Goal: Task Accomplishment & Management: Complete application form

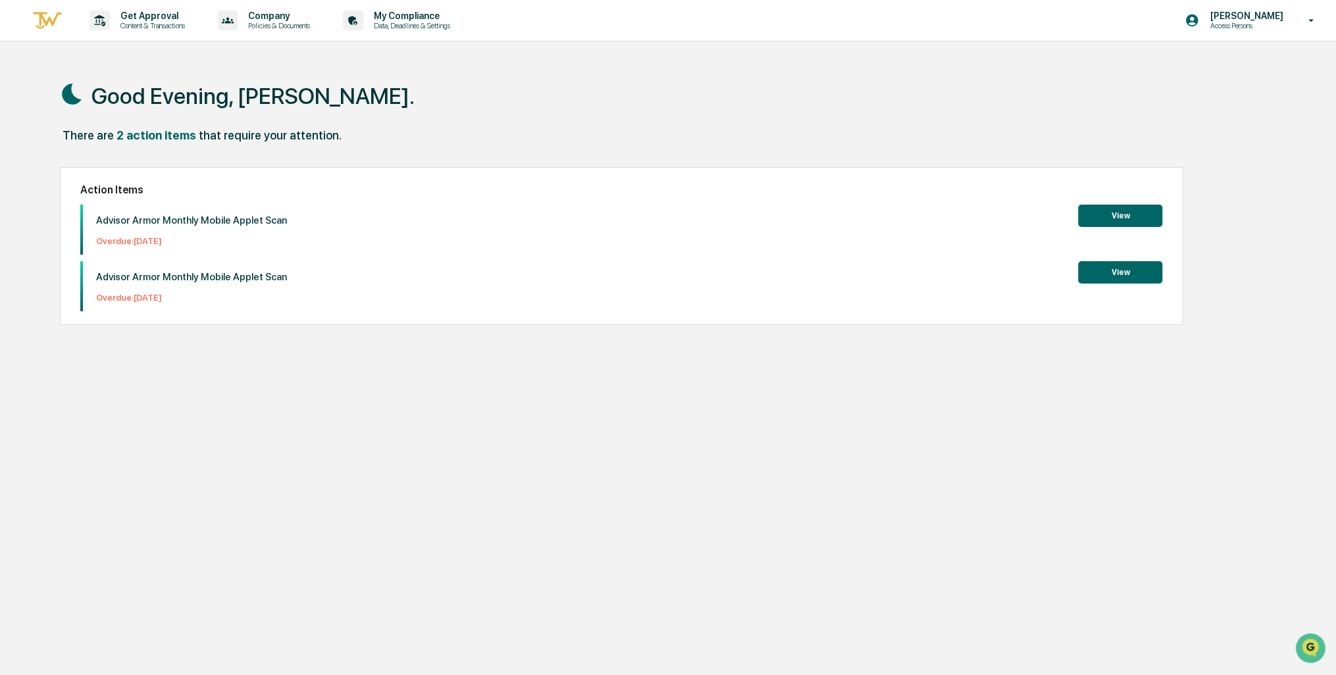
click at [1129, 270] on button "View" at bounding box center [1120, 272] width 84 height 22
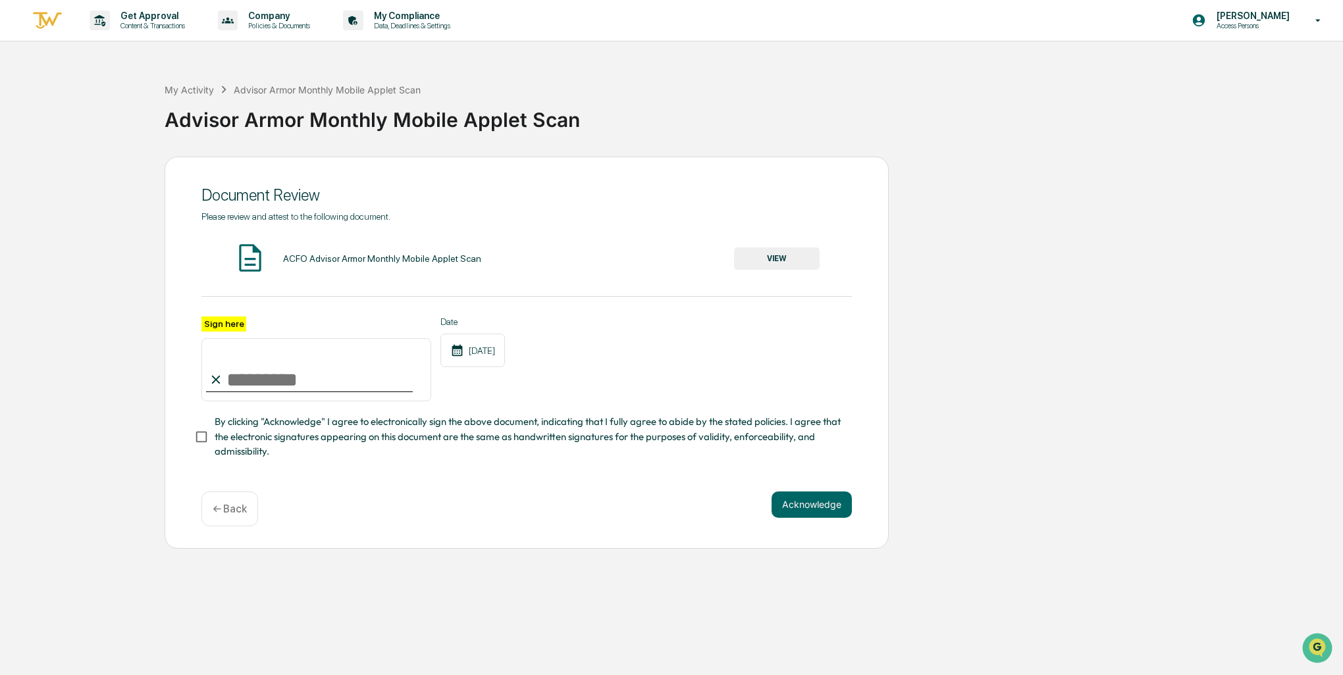
click at [771, 255] on button "VIEW" at bounding box center [777, 259] width 86 height 22
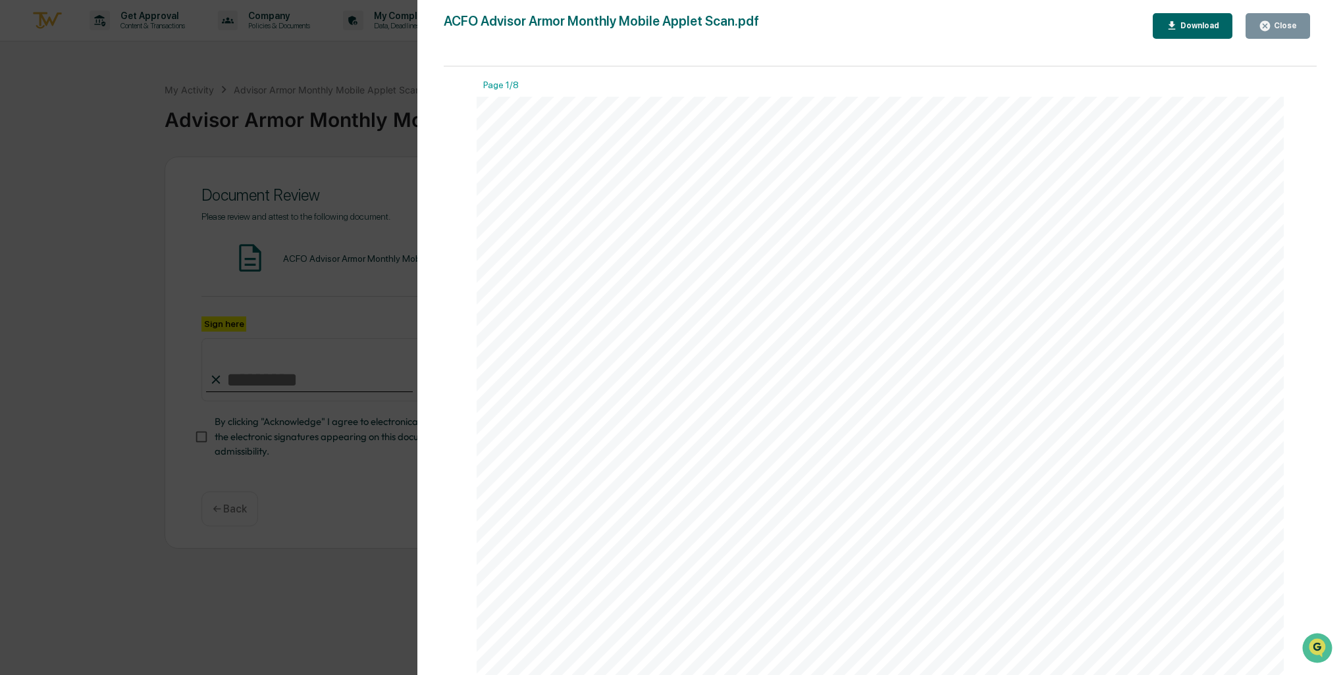
click at [1275, 25] on div "Close" at bounding box center [1284, 25] width 26 height 9
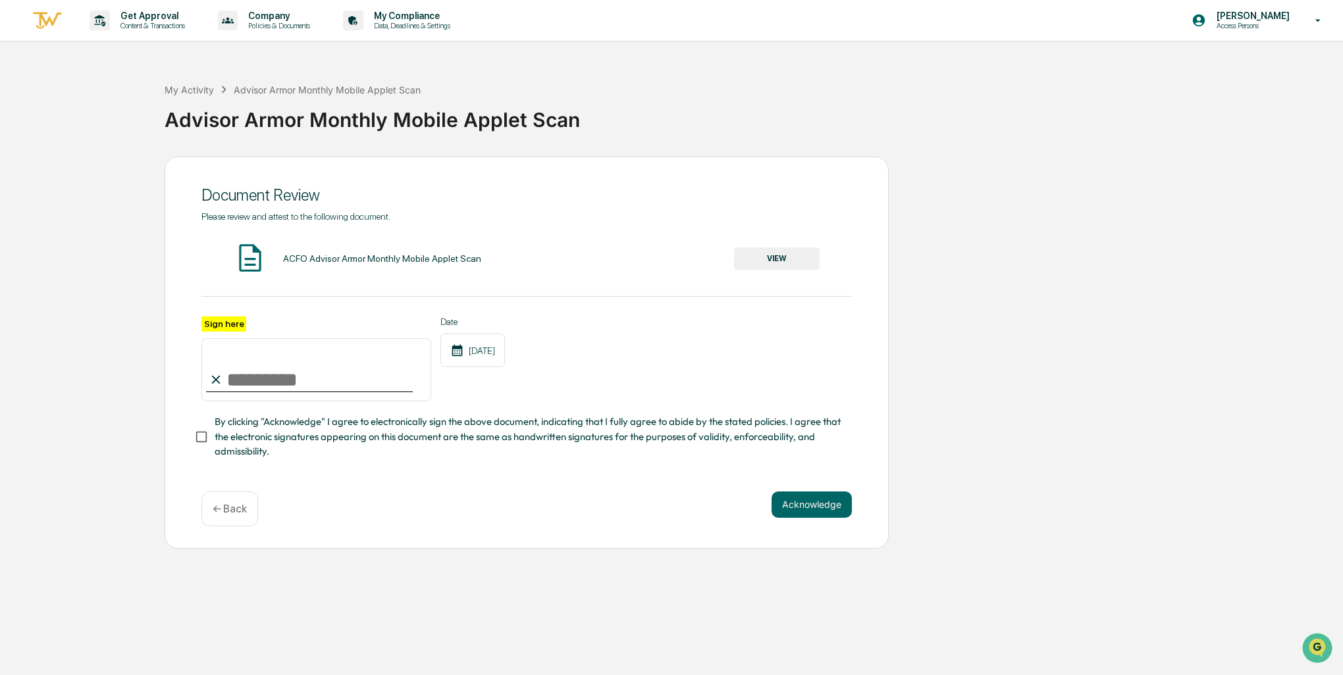
click at [250, 381] on input "Sign here" at bounding box center [316, 369] width 230 height 63
type input "**********"
click at [810, 508] on button "Acknowledge" at bounding box center [812, 505] width 80 height 26
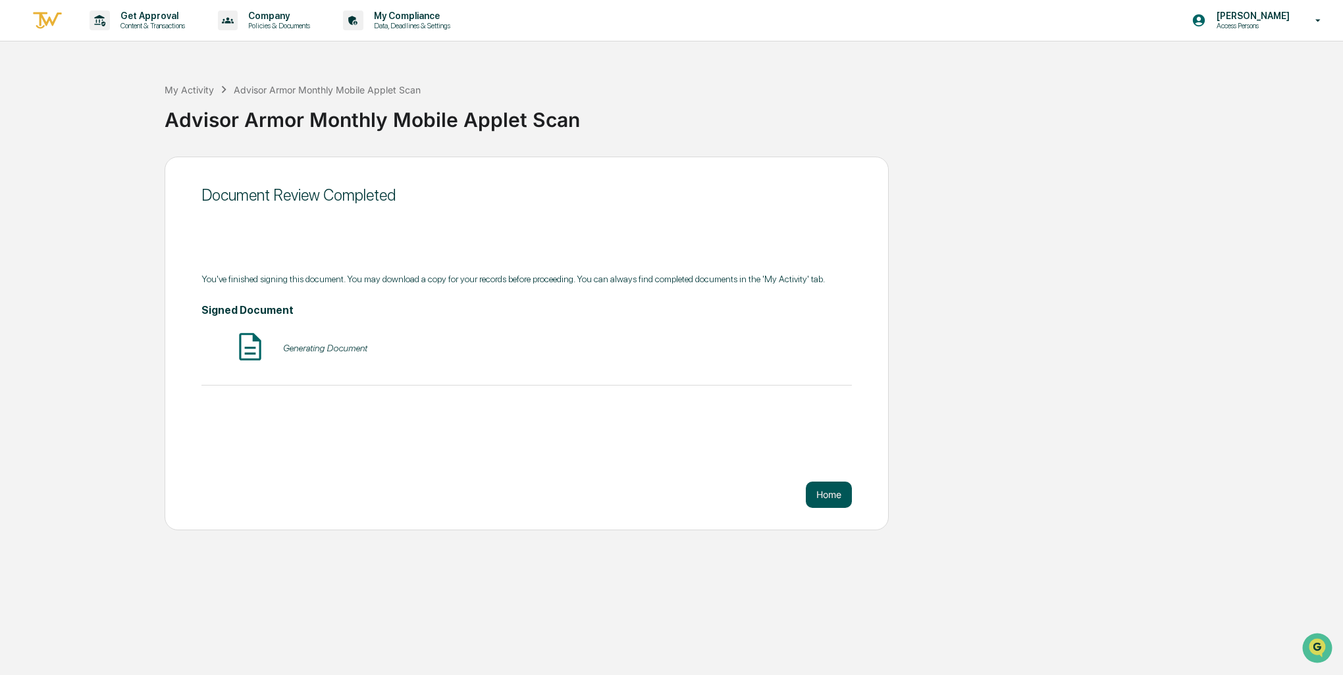
click at [829, 492] on button "Home" at bounding box center [829, 495] width 46 height 26
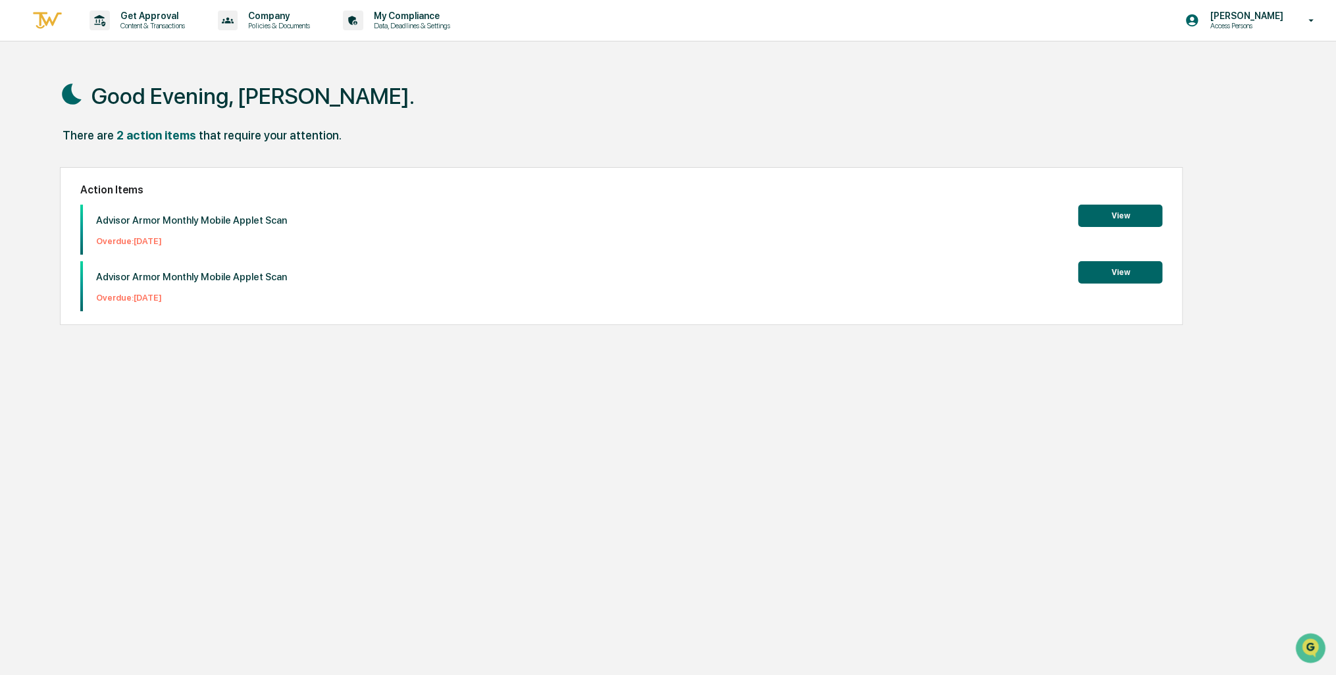
click at [1123, 217] on button "View" at bounding box center [1120, 216] width 84 height 22
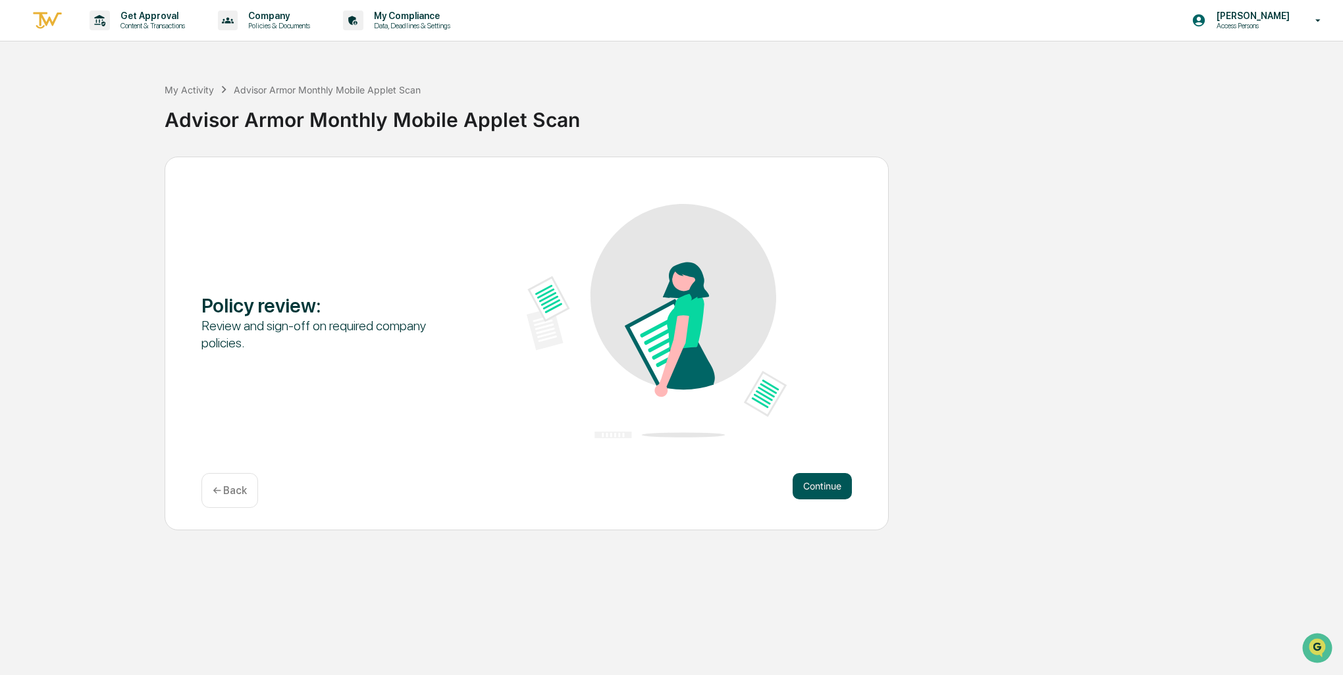
click at [814, 483] on button "Continue" at bounding box center [822, 486] width 59 height 26
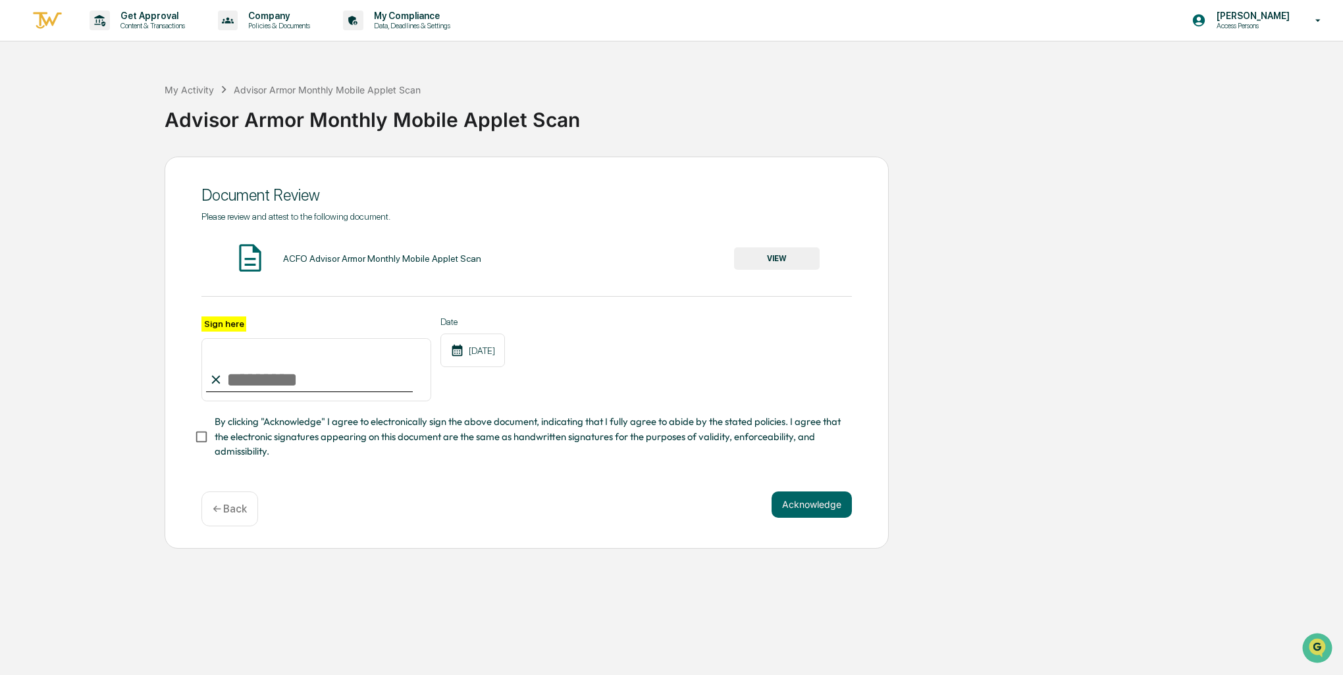
click at [268, 375] on input "Sign here" at bounding box center [316, 369] width 230 height 63
type input "**********"
click at [830, 510] on button "Acknowledge" at bounding box center [812, 505] width 80 height 26
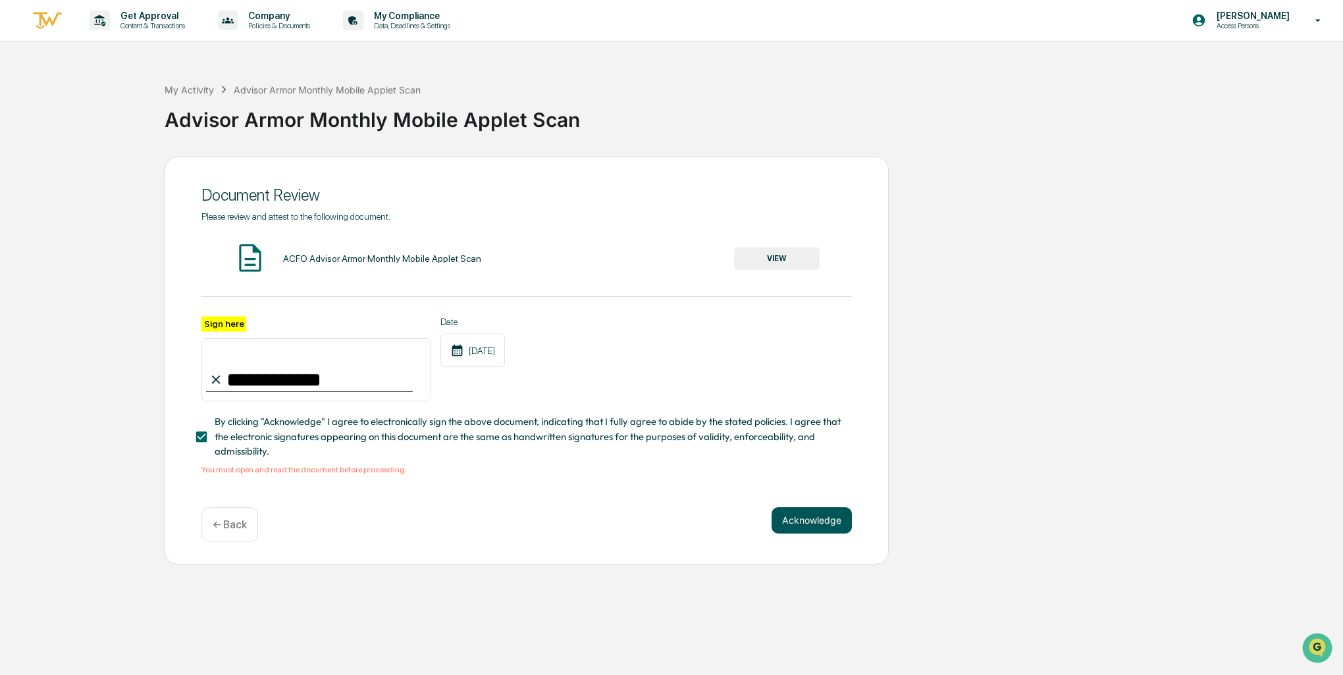
click at [812, 527] on button "Acknowledge" at bounding box center [812, 521] width 80 height 26
click at [785, 263] on button "VIEW" at bounding box center [777, 259] width 86 height 22
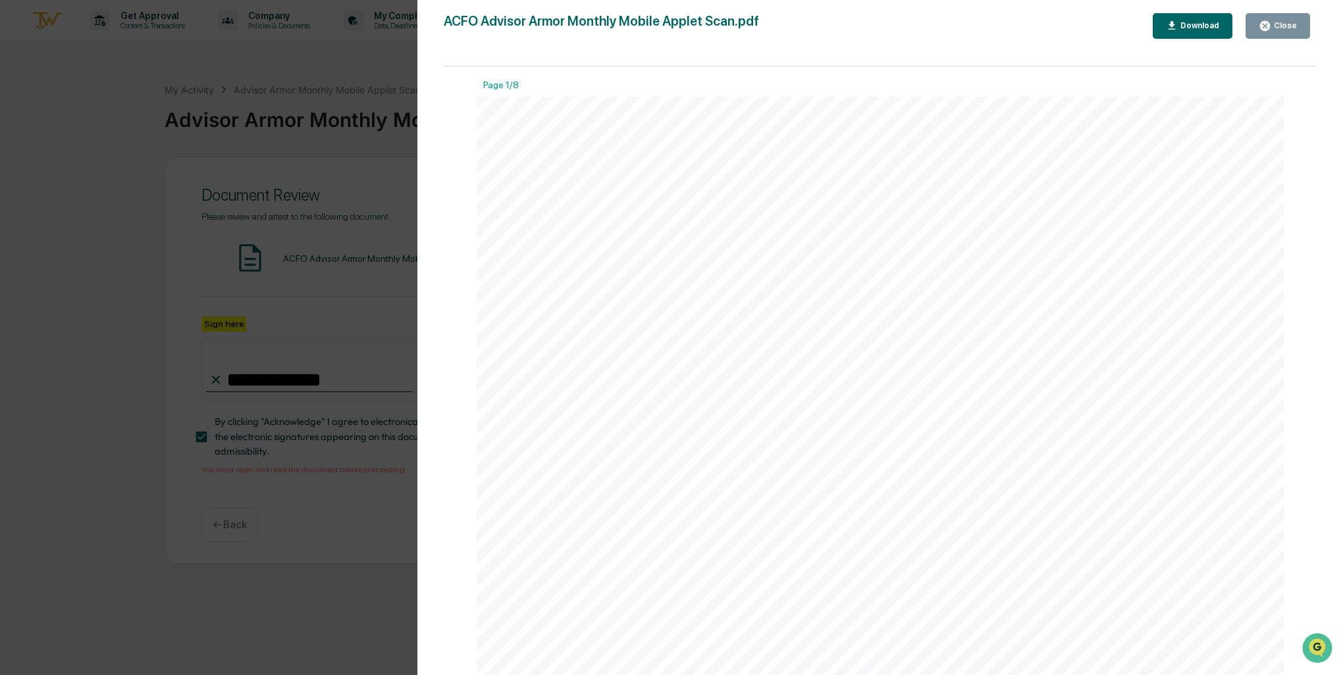
click at [1279, 25] on div "Close" at bounding box center [1284, 25] width 26 height 9
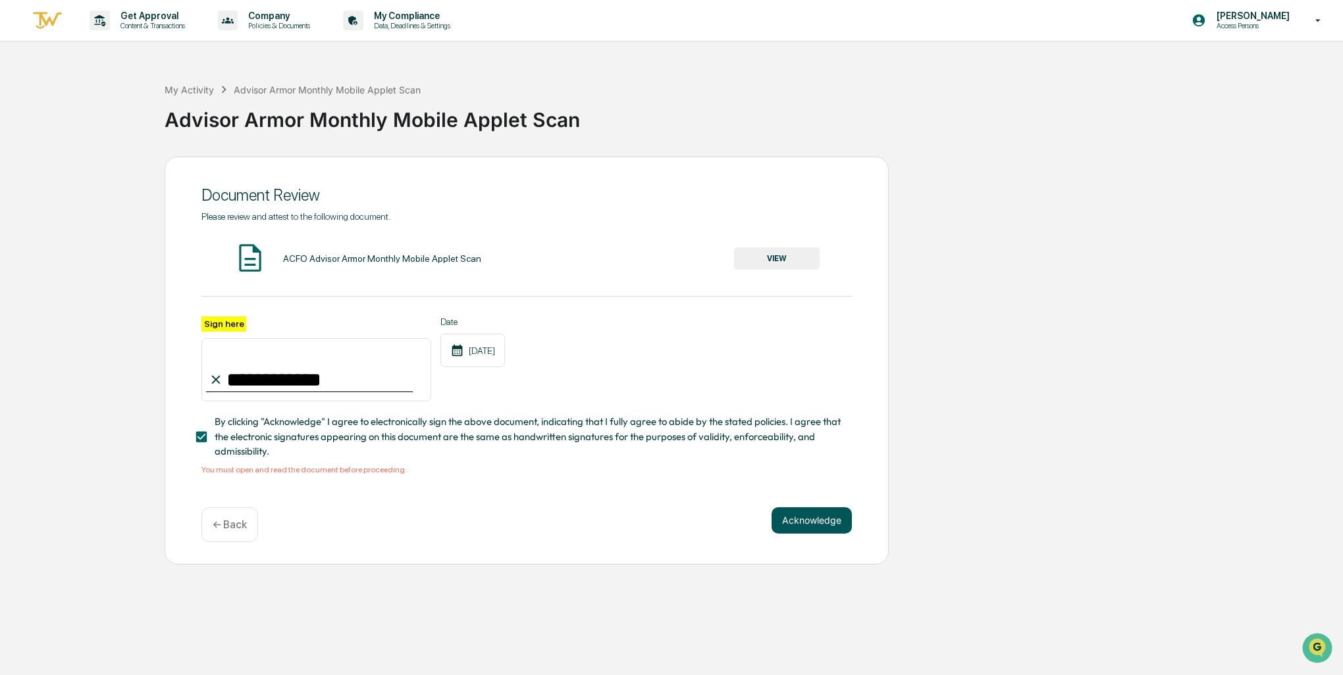
click at [822, 524] on button "Acknowledge" at bounding box center [812, 521] width 80 height 26
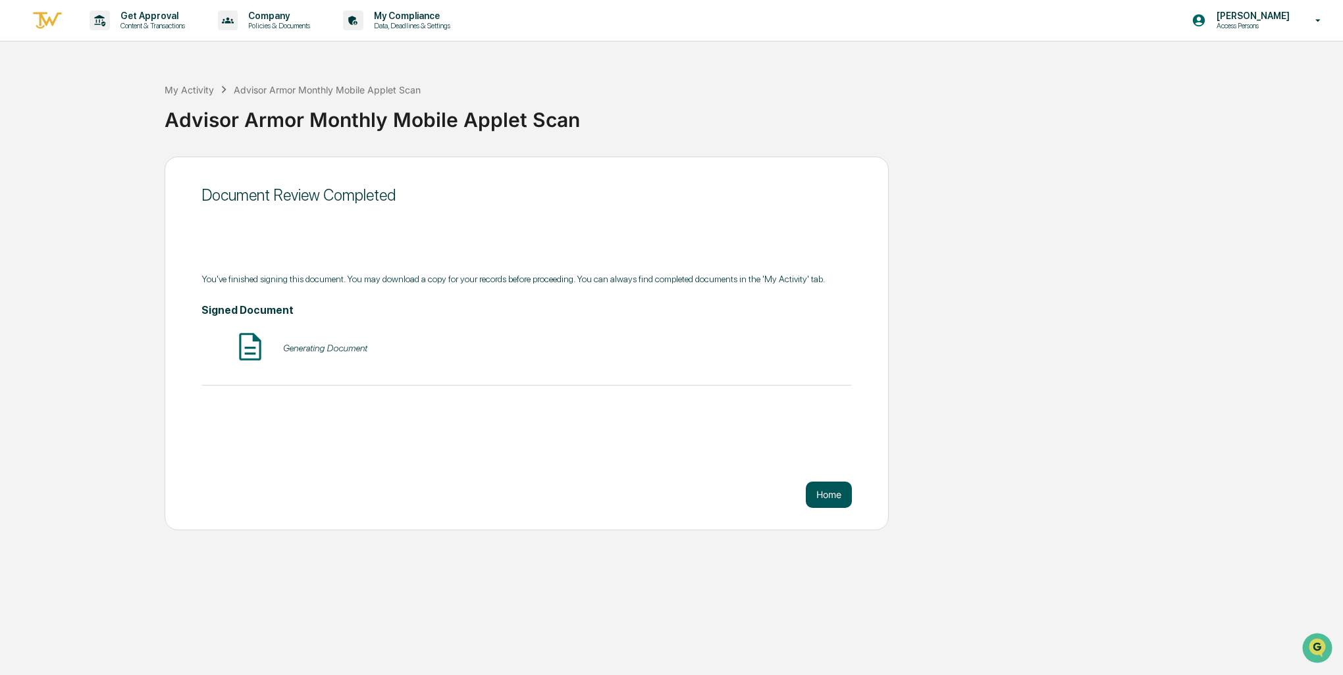
click at [828, 496] on button "Home" at bounding box center [829, 495] width 46 height 26
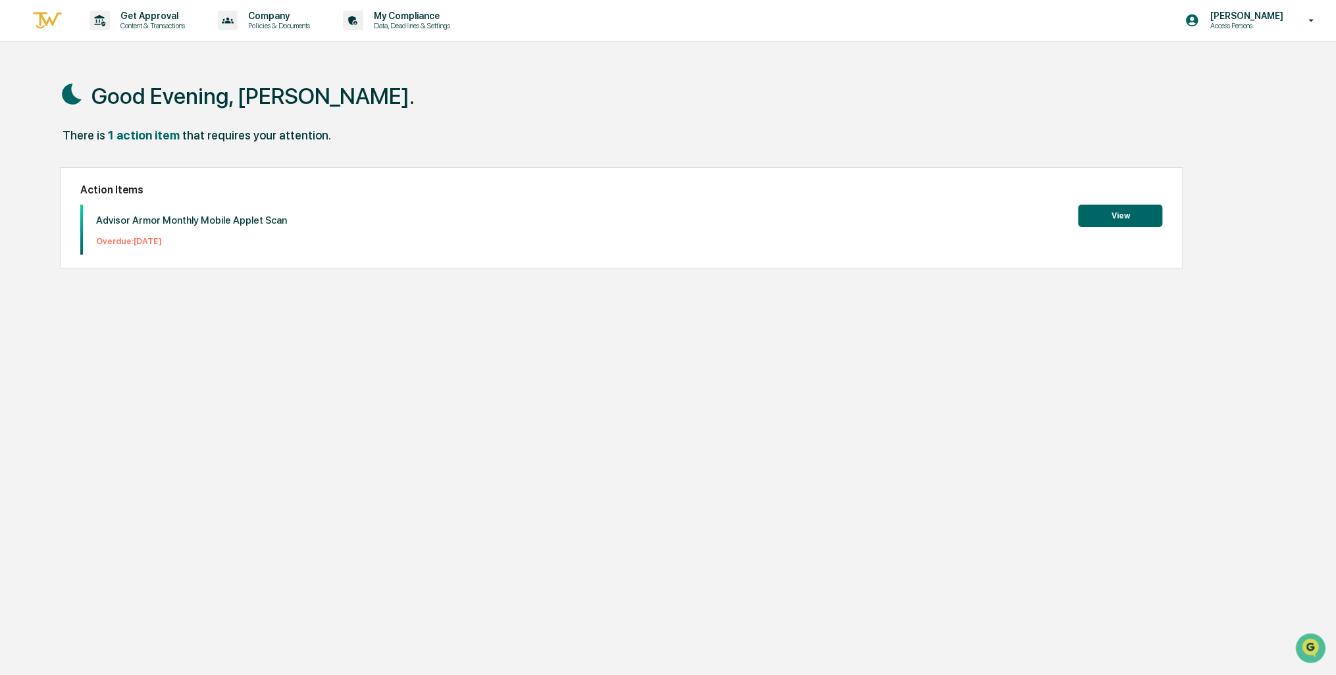
click at [993, 150] on div "There is 1 action item that requires your attention." at bounding box center [661, 141] width 1203 height 27
click at [396, 23] on p "Data, Deadlines & Settings" at bounding box center [409, 25] width 93 height 9
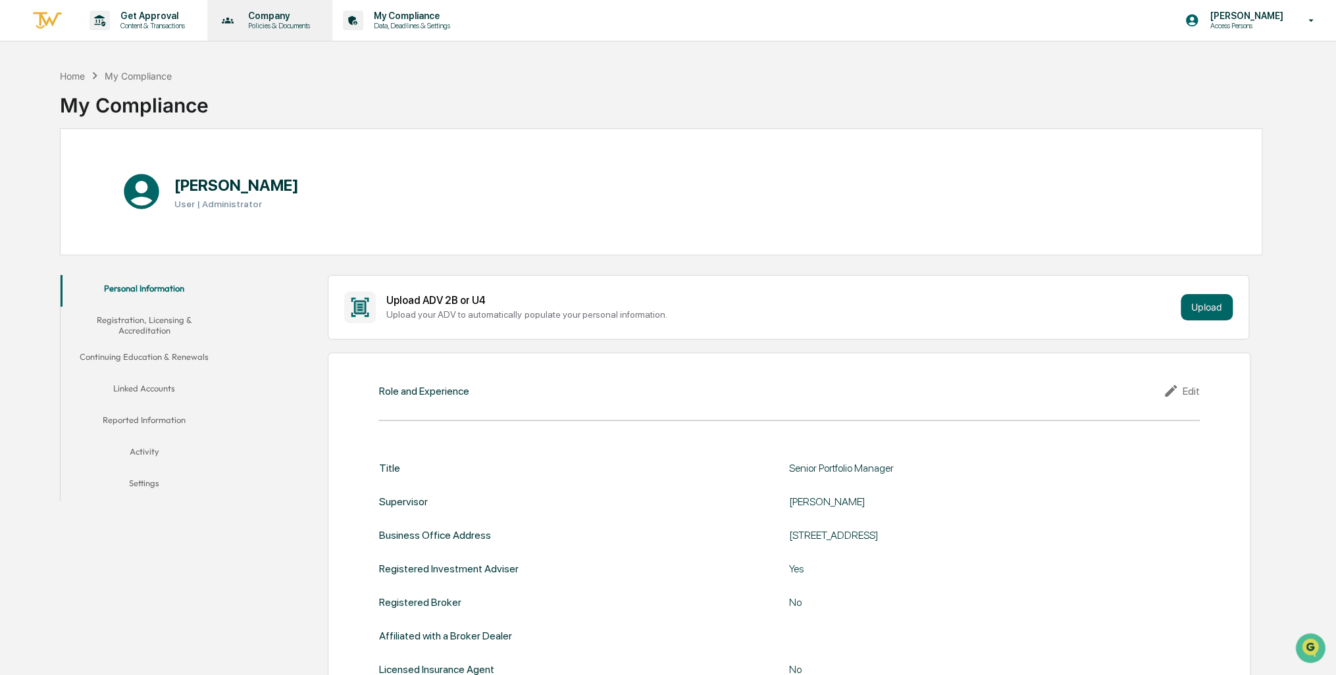
click at [266, 20] on p "Company" at bounding box center [277, 16] width 79 height 11
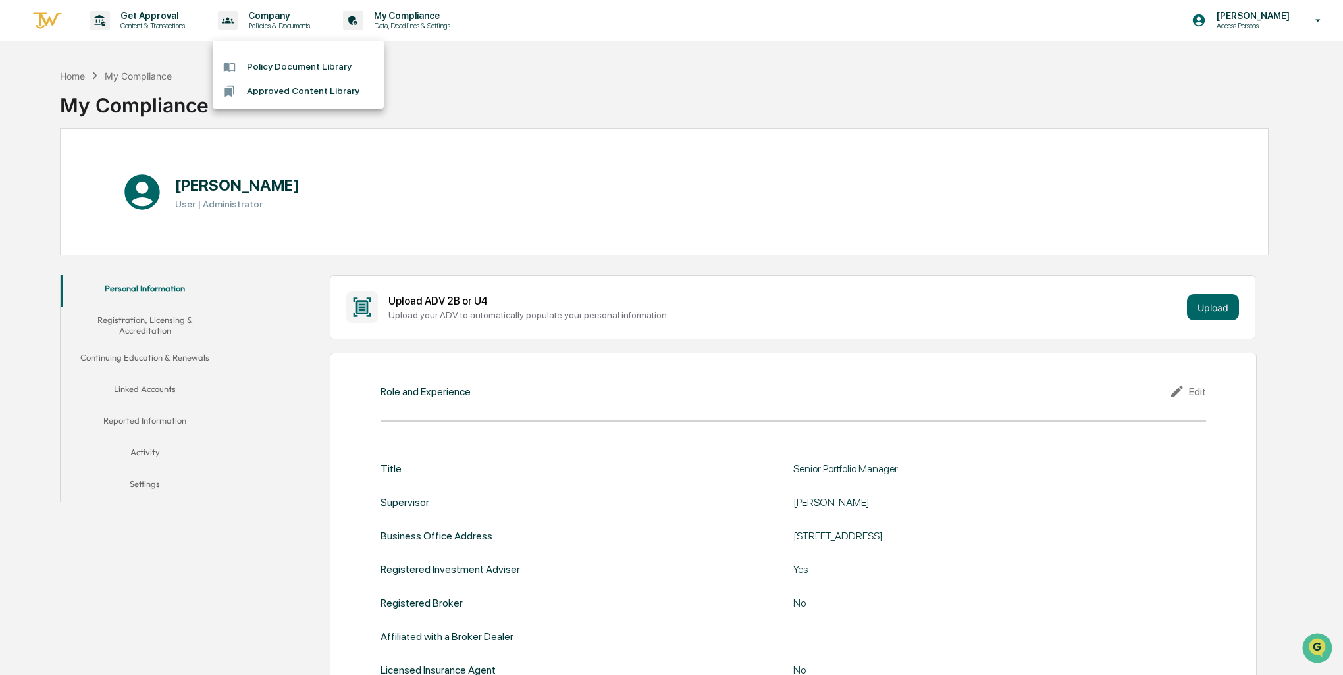
click at [170, 21] on div at bounding box center [671, 337] width 1343 height 675
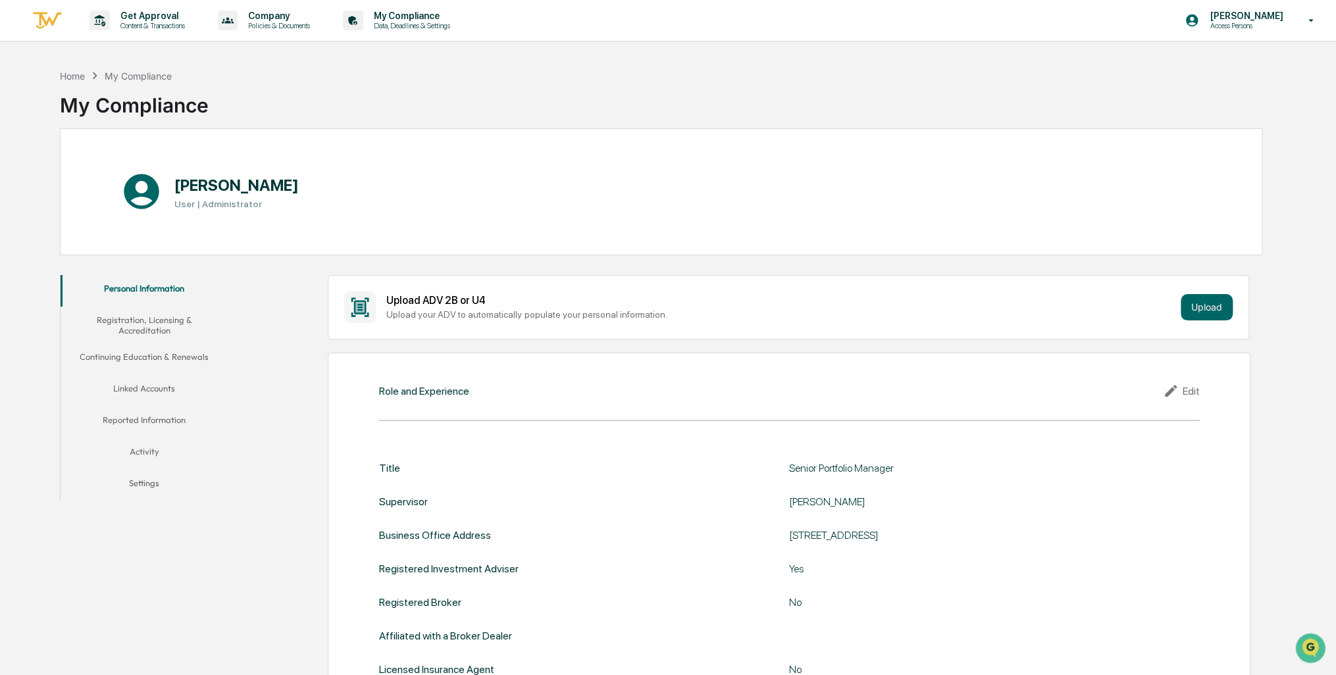
click at [170, 21] on p "Content & Transactions" at bounding box center [151, 25] width 82 height 9
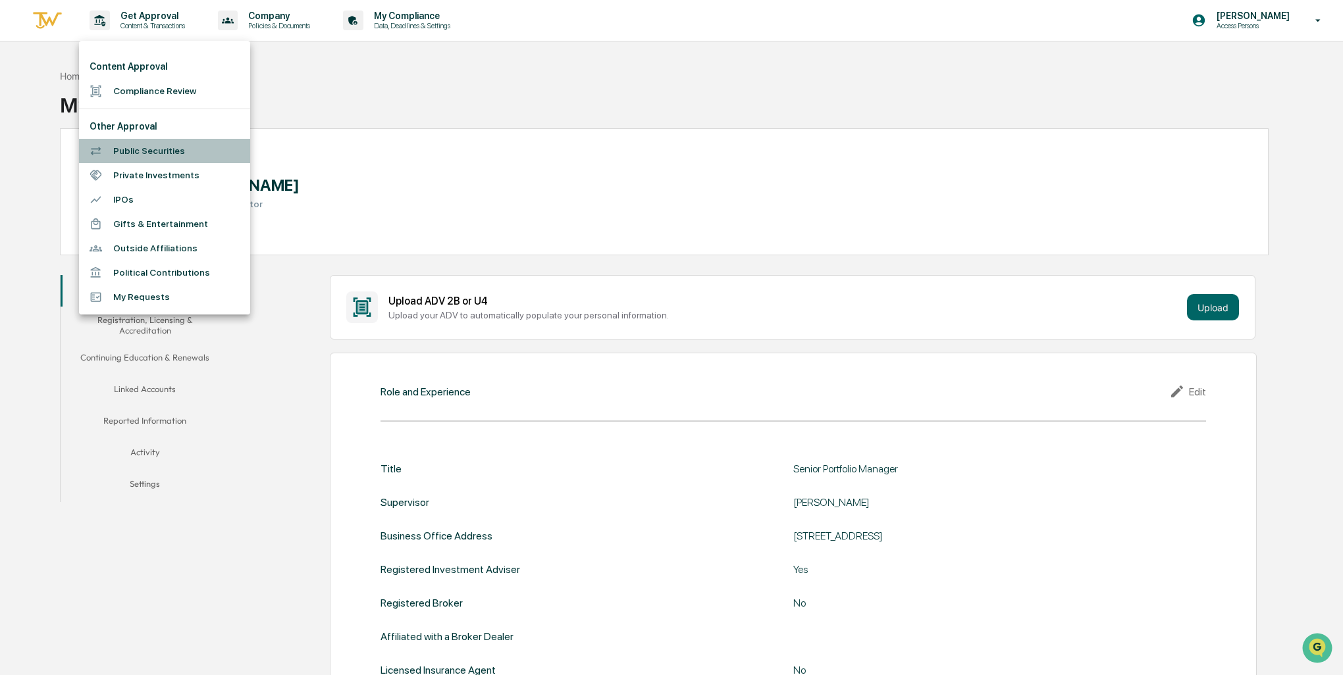
click at [177, 151] on li "Public Securities" at bounding box center [164, 151] width 171 height 24
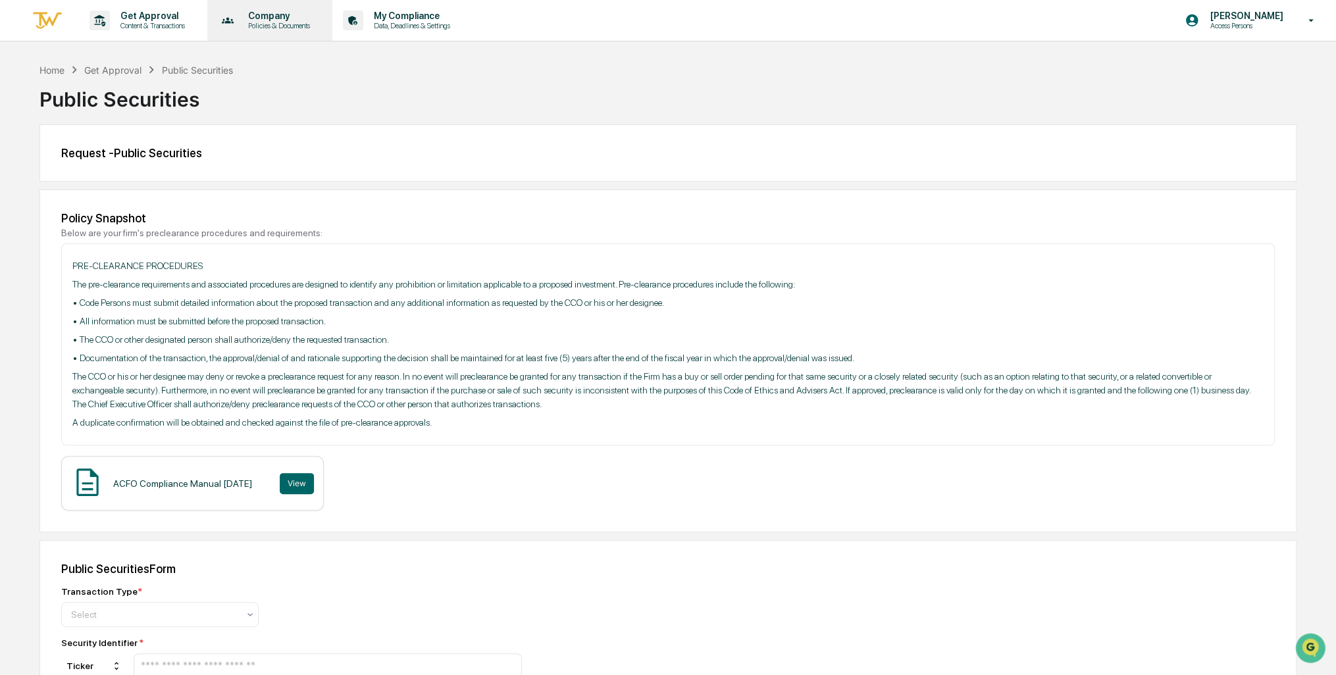
click at [269, 22] on p "Policies & Documents" at bounding box center [277, 25] width 79 height 9
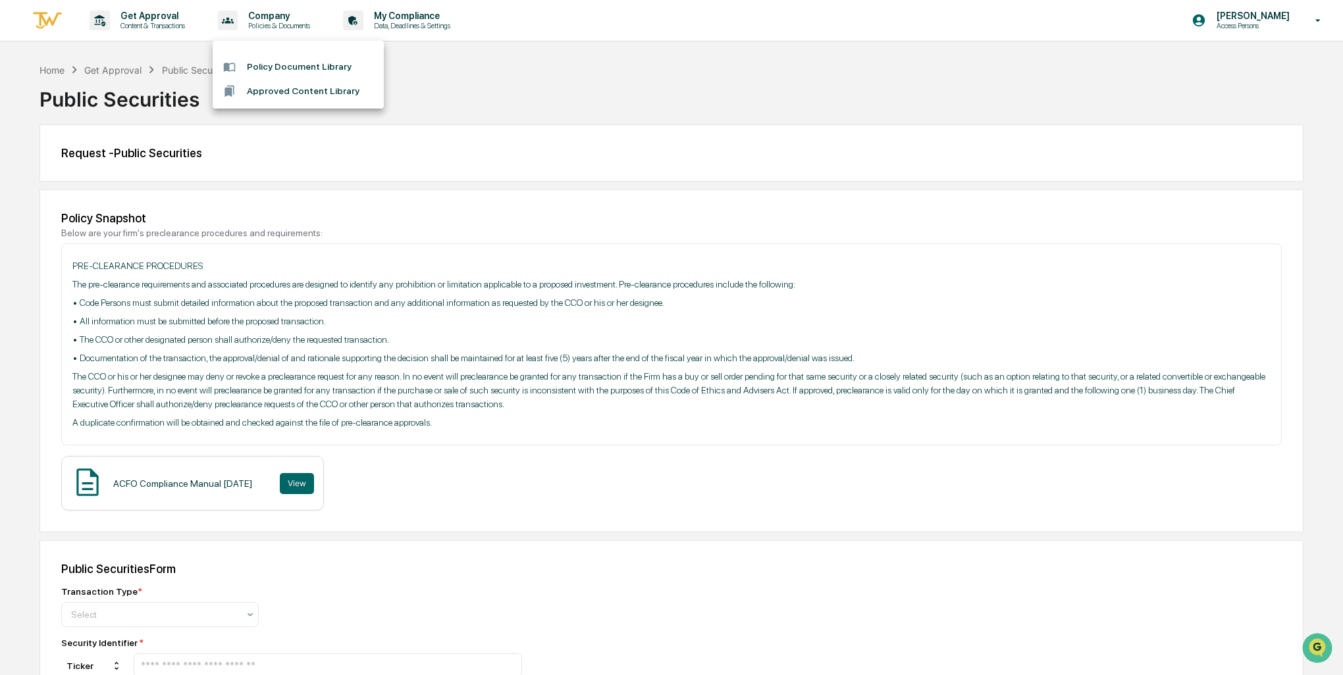
click at [147, 21] on div at bounding box center [671, 337] width 1343 height 675
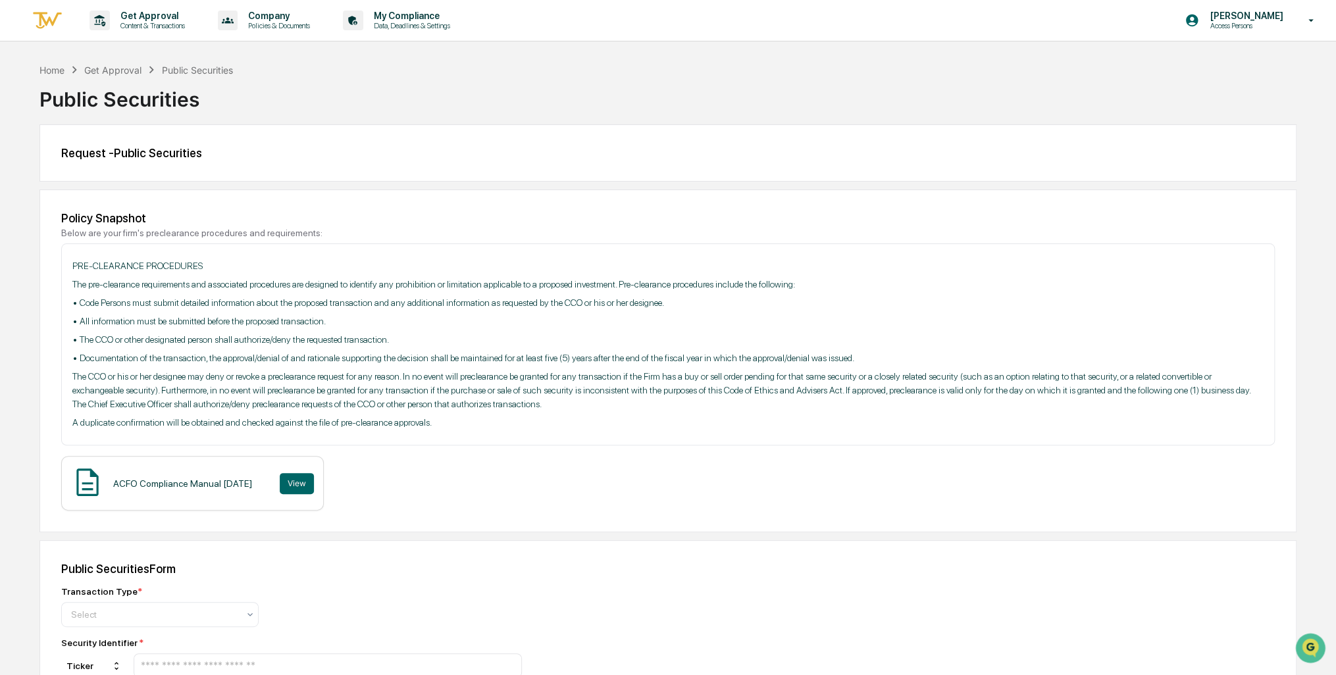
click at [147, 21] on p "Content & Transactions" at bounding box center [151, 25] width 82 height 9
